Goal: Transaction & Acquisition: Purchase product/service

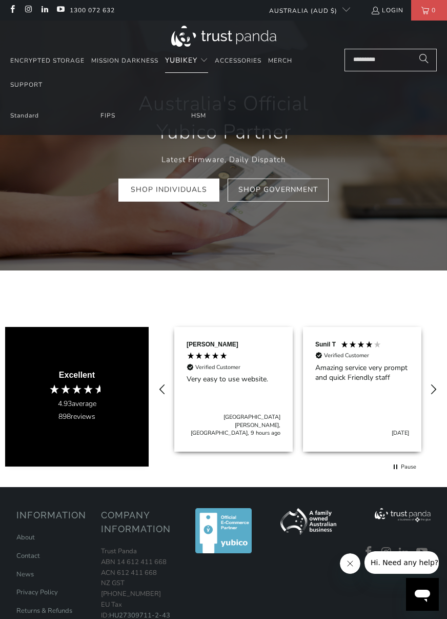
click at [169, 63] on span "YubiKey" at bounding box center [181, 60] width 32 height 10
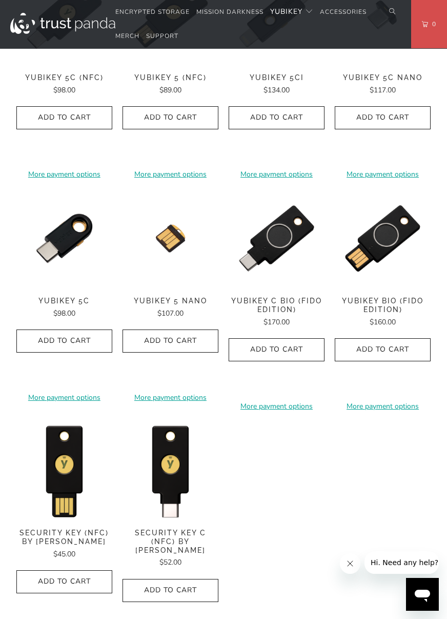
scroll to position [639, 0]
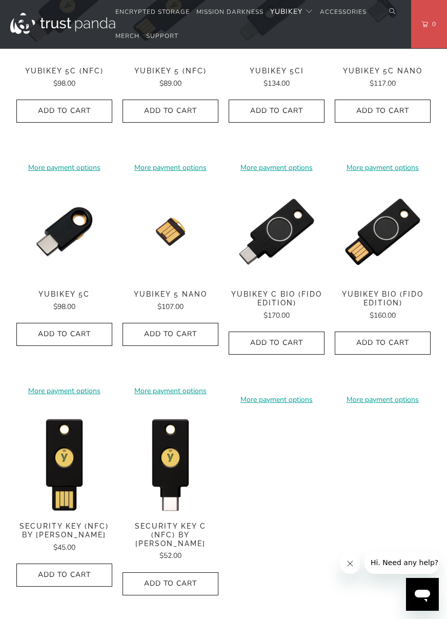
click at [166, 510] on div "**********" at bounding box center [171, 530] width 96 height 228
click at [166, 522] on span "Security Key C (NFC) by [PERSON_NAME]" at bounding box center [171, 535] width 96 height 26
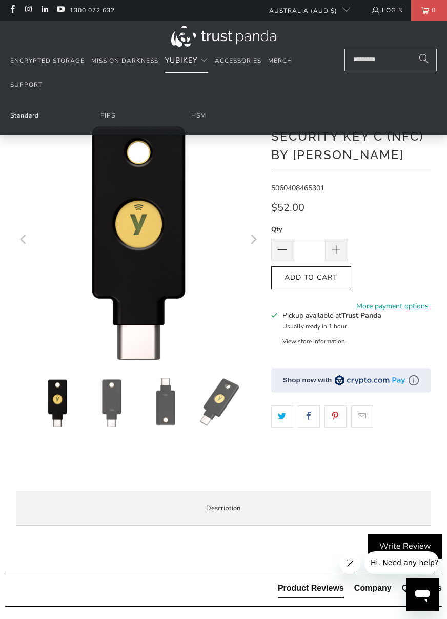
click at [24, 117] on link "Standard" at bounding box center [24, 115] width 29 height 8
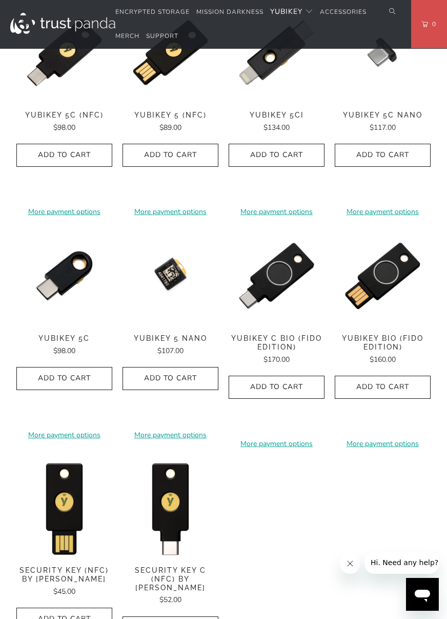
scroll to position [570, 0]
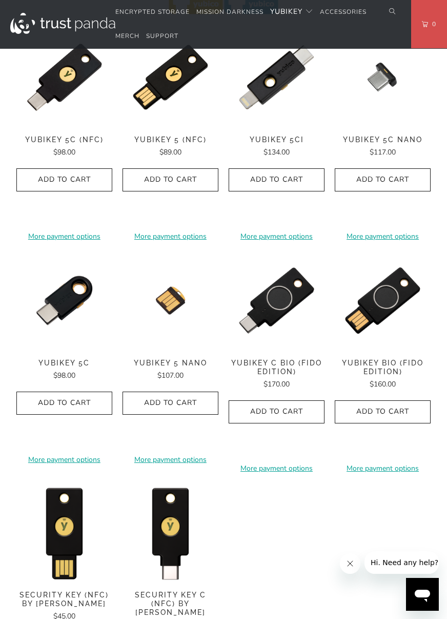
click at [265, 147] on span "$134.00" at bounding box center [277, 152] width 26 height 10
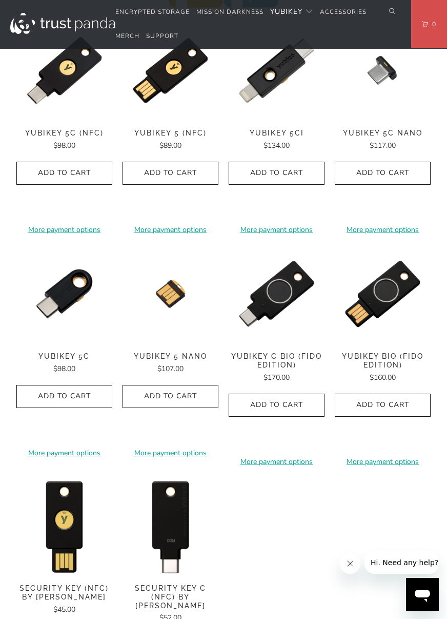
scroll to position [583, 0]
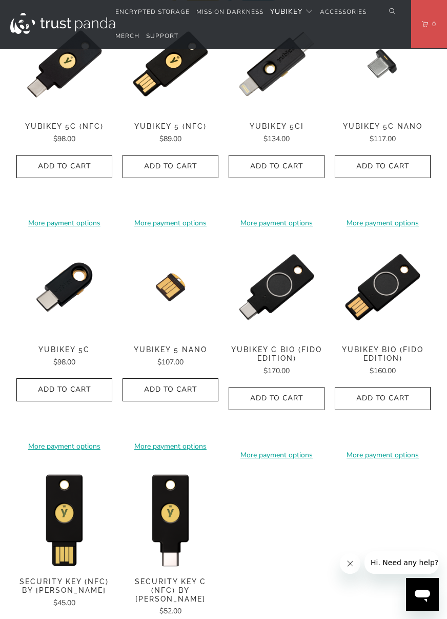
click at [173, 577] on span "Security Key C (NFC) by [PERSON_NAME]" at bounding box center [171, 590] width 96 height 26
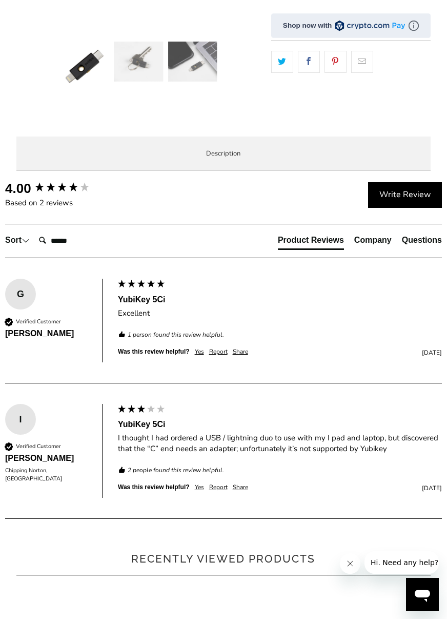
scroll to position [396, 0]
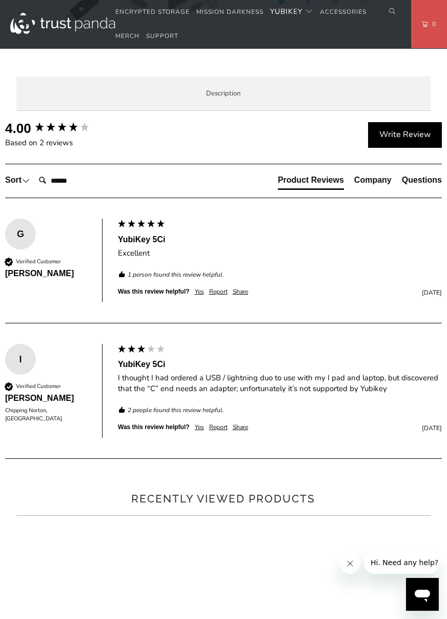
drag, startPoint x: 146, startPoint y: 248, endPoint x: 220, endPoint y: 241, distance: 74.2
click at [0, 0] on p "Simply insert either connector to the device of your choice and experience Yubi…" at bounding box center [0, 0] width 0 height 0
drag, startPoint x: 206, startPoint y: 259, endPoint x: 134, endPoint y: 220, distance: 81.7
click at [0, 0] on p "Simply insert either connector to the device of your choice and experience Yubi…" at bounding box center [0, 0] width 0 height 0
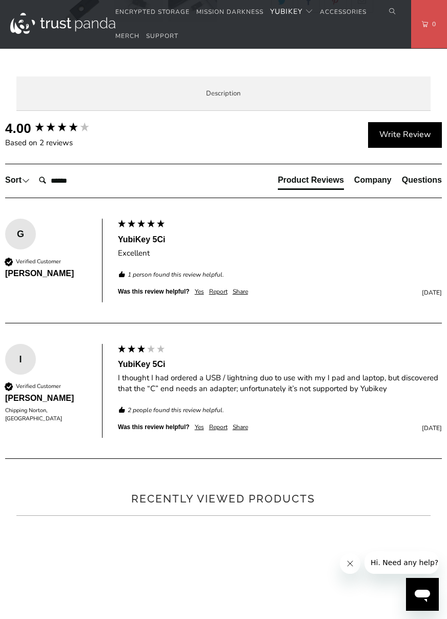
click at [0, 0] on p "Simply insert either connector to the device of your choice and experience Yubi…" at bounding box center [0, 0] width 0 height 0
drag, startPoint x: 129, startPoint y: 263, endPoint x: 69, endPoint y: 225, distance: 71.0
click at [0, 0] on p "Simply insert either connector to the device of your choice and experience Yubi…" at bounding box center [0, 0] width 0 height 0
click at [0, 0] on p "As of 24 January 2023, you can even secure your Apple ID account . Protect your…" at bounding box center [0, 0] width 0 height 0
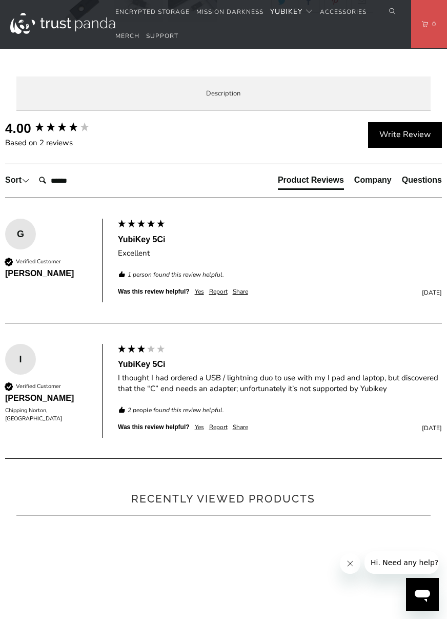
drag, startPoint x: 146, startPoint y: 455, endPoint x: 382, endPoint y: 456, distance: 236.5
click at [0, 0] on p "As of 24 January 2023, you can even secure your Apple ID account . Protect your…" at bounding box center [0, 0] width 0 height 0
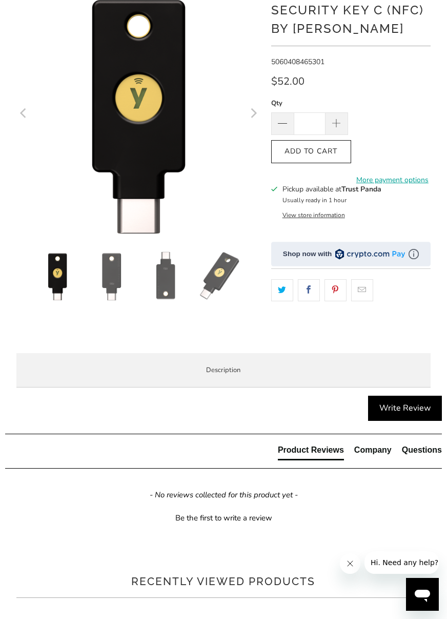
scroll to position [305, 0]
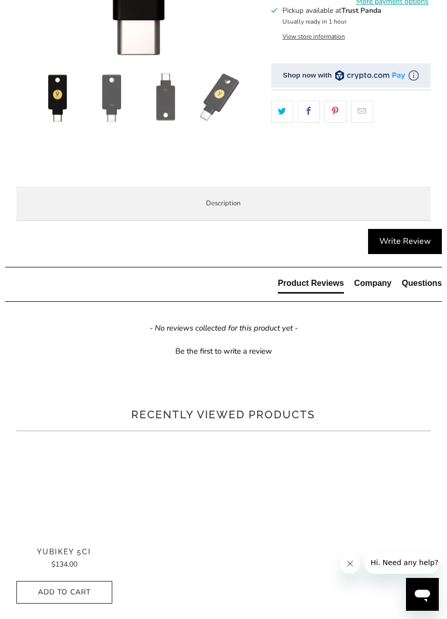
drag, startPoint x: 168, startPoint y: 432, endPoint x: 252, endPoint y: 461, distance: 88.6
click at [0, 0] on div "The Security Key C NFC by Yubico simplifies your login and secures your account…" at bounding box center [0, 0] width 0 height 0
click at [0, 0] on p "The Security Key C NFC by [PERSON_NAME] is FIDO and FIDO2 certified. It works w…" at bounding box center [0, 0] width 0 height 0
